Goal: Task Accomplishment & Management: Manage account settings

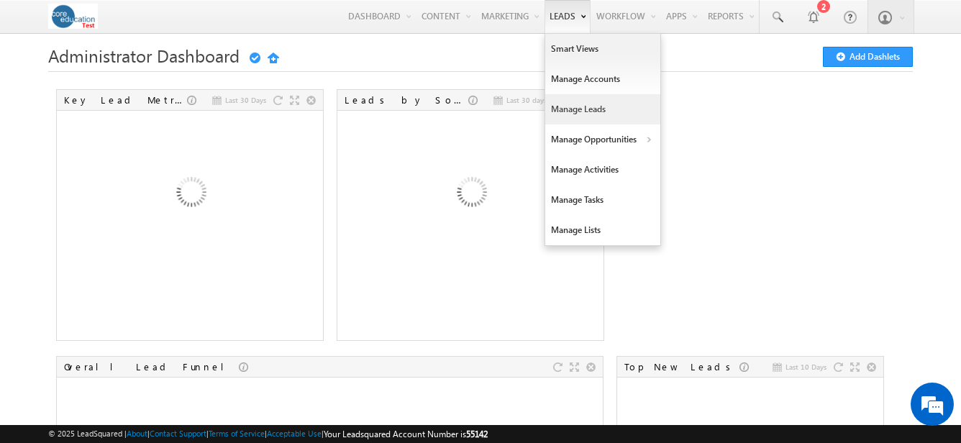
click at [559, 101] on link "Manage Leads" at bounding box center [602, 109] width 115 height 30
